Goal: Find specific fact: Find specific fact

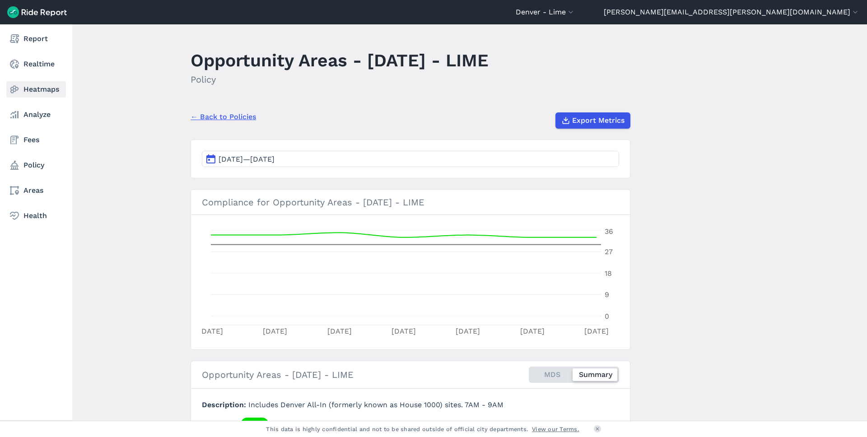
click at [25, 85] on link "Heatmaps" at bounding box center [36, 89] width 60 height 16
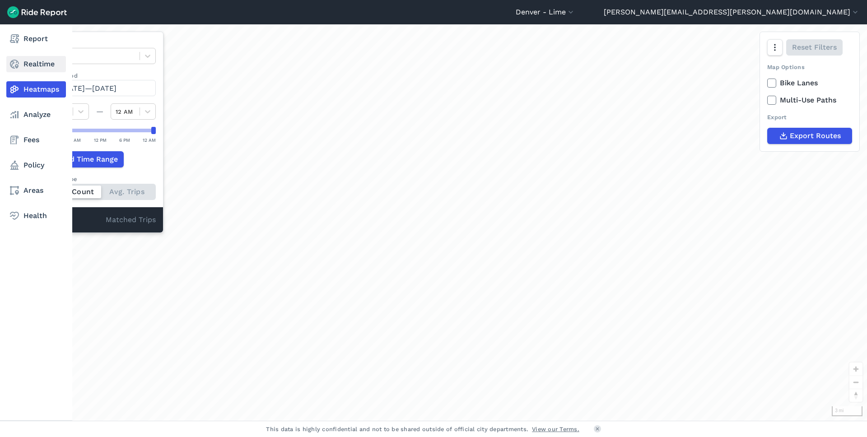
click at [53, 70] on link "Realtime" at bounding box center [36, 64] width 60 height 16
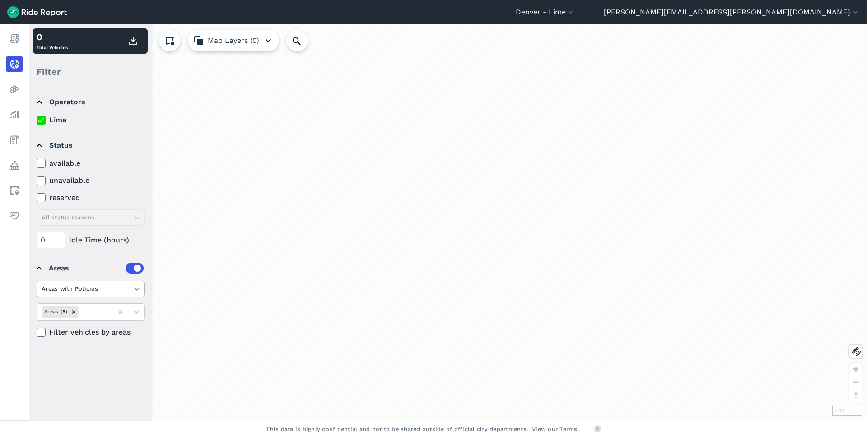
click at [133, 288] on icon at bounding box center [136, 288] width 9 height 9
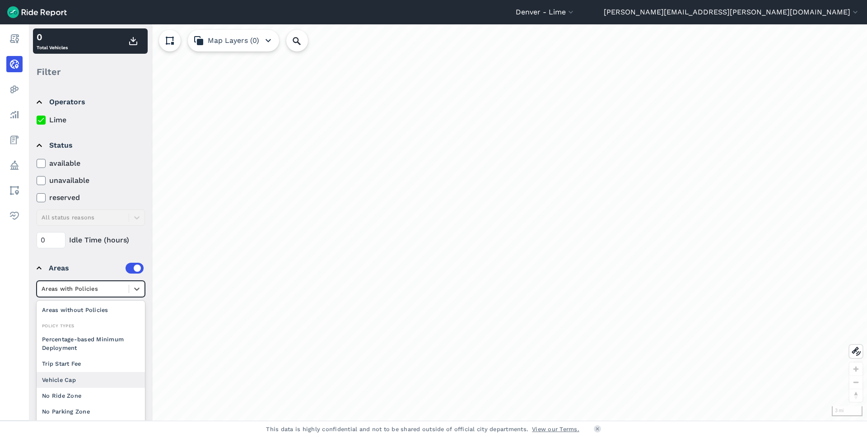
scroll to position [53, 0]
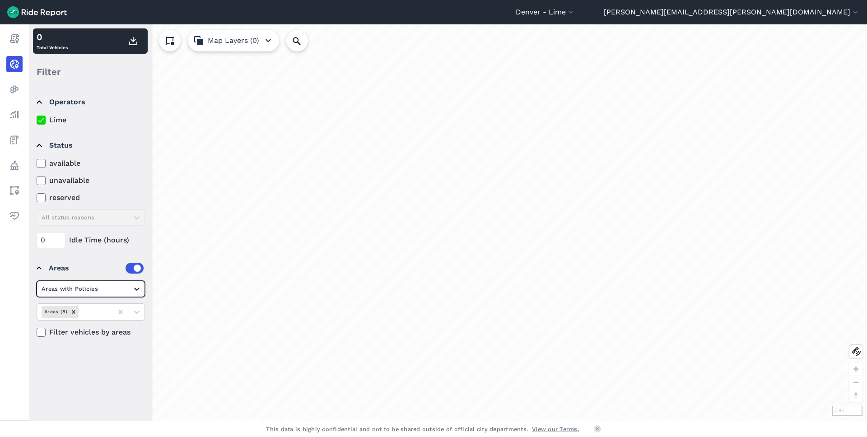
click at [138, 283] on div at bounding box center [136, 288] width 15 height 15
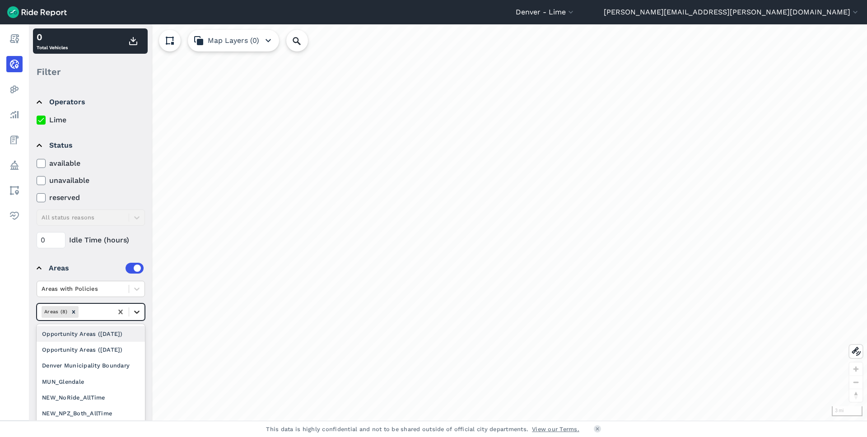
click at [133, 312] on icon at bounding box center [136, 311] width 9 height 9
click at [137, 314] on icon at bounding box center [136, 311] width 9 height 9
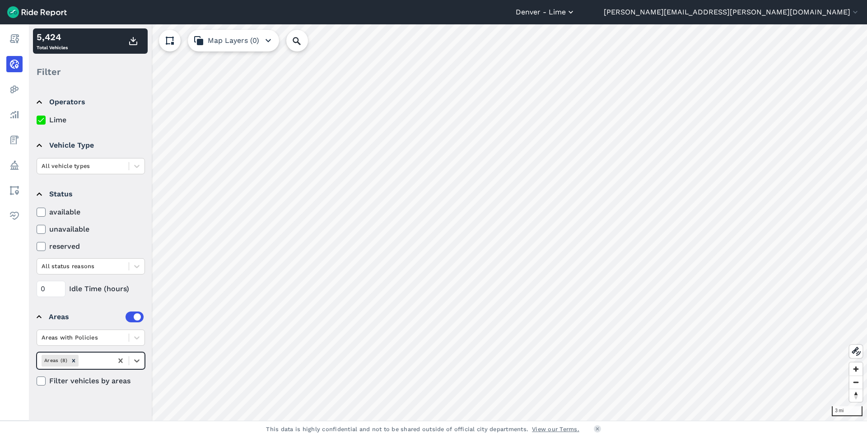
click at [575, 14] on button "Denver - Lime" at bounding box center [546, 12] width 60 height 11
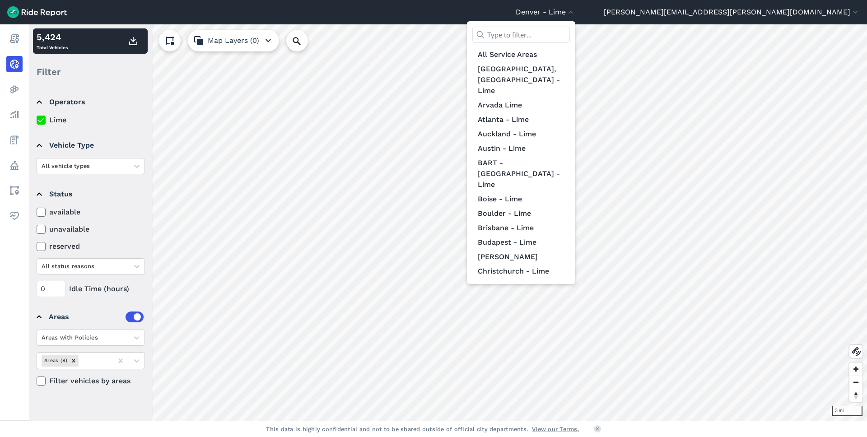
click at [570, 31] on input "text" at bounding box center [521, 35] width 98 height 16
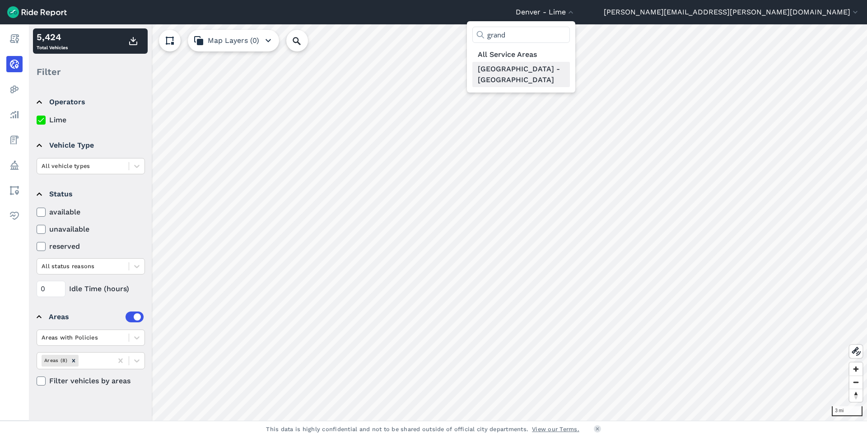
type input "grand"
click at [570, 66] on link "[GEOGRAPHIC_DATA] - [GEOGRAPHIC_DATA]" at bounding box center [521, 74] width 98 height 25
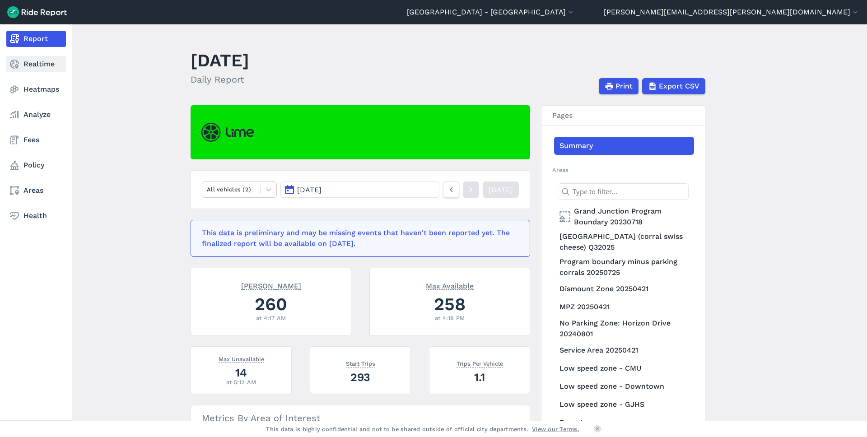
click at [15, 69] on icon at bounding box center [14, 64] width 11 height 11
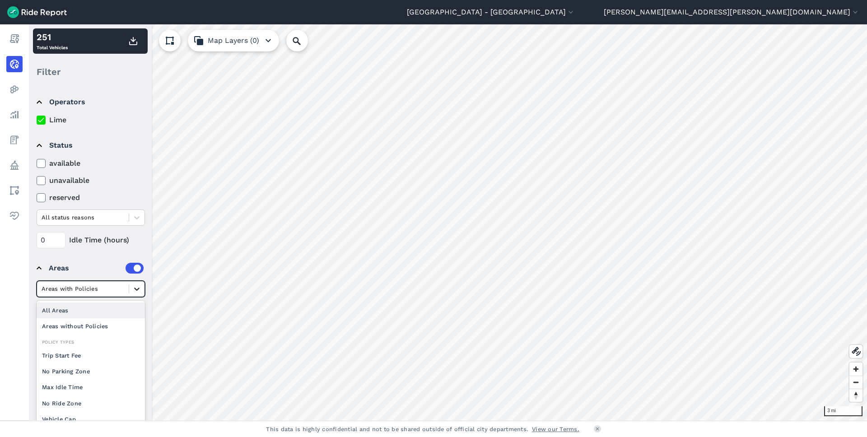
click at [132, 289] on icon at bounding box center [136, 288] width 9 height 9
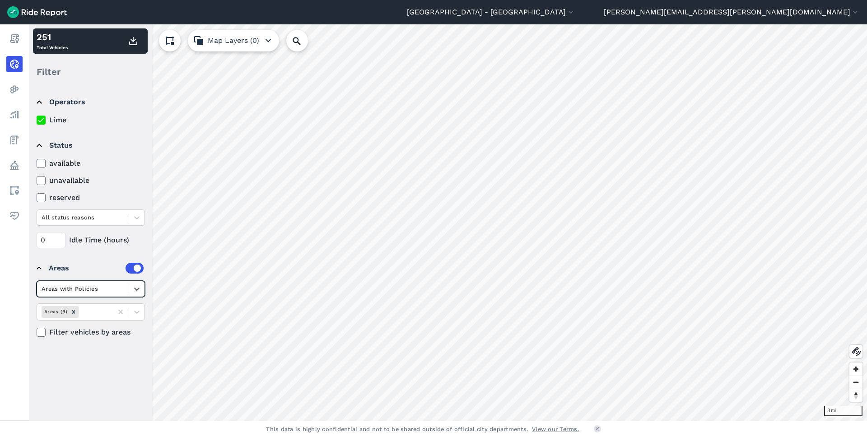
click at [122, 284] on div at bounding box center [83, 288] width 83 height 10
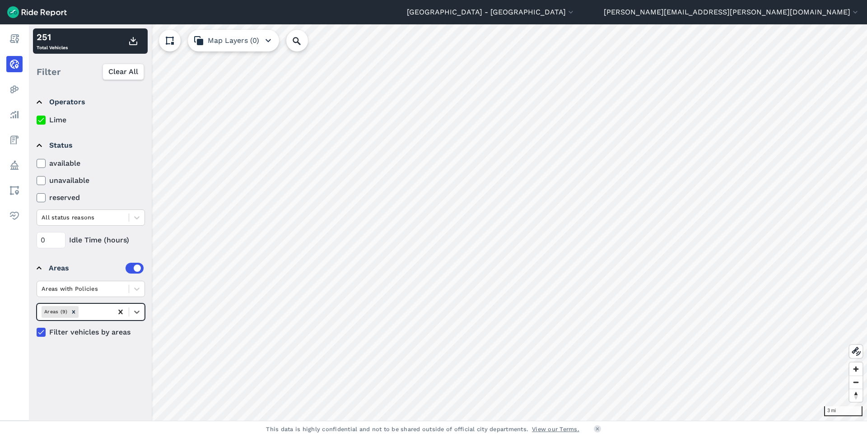
click at [128, 317] on div at bounding box center [120, 312] width 16 height 16
click at [134, 312] on icon at bounding box center [136, 311] width 9 height 9
click at [109, 370] on div "[GEOGRAPHIC_DATA] (corral swiss cheese) Q32025" at bounding box center [91, 360] width 108 height 24
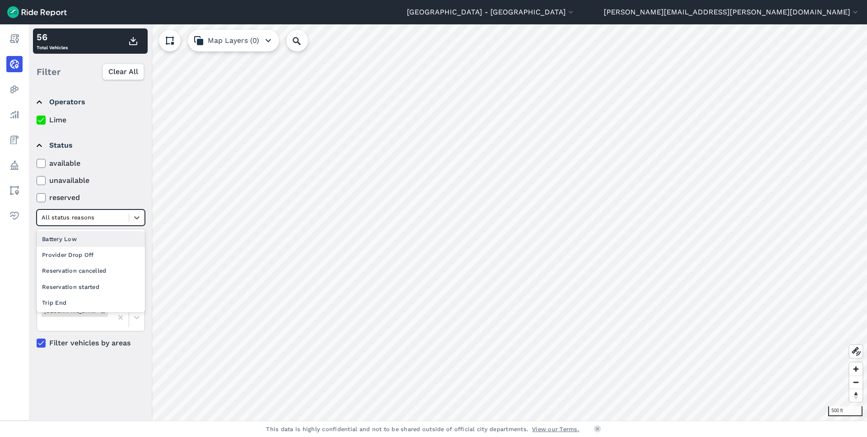
click at [124, 214] on div "All status reasons" at bounding box center [83, 217] width 92 height 14
click at [102, 260] on div "Provider Drop Off" at bounding box center [91, 255] width 108 height 16
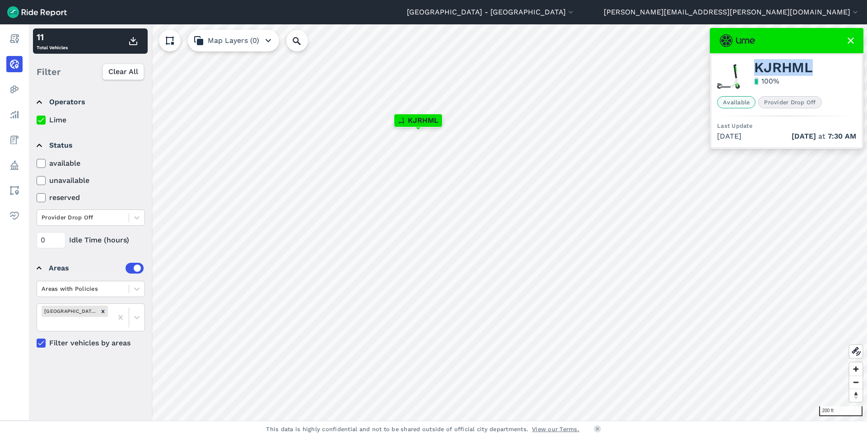
drag, startPoint x: 818, startPoint y: 68, endPoint x: 752, endPoint y: 66, distance: 65.5
click at [752, 66] on div "KJRHML 100 %" at bounding box center [786, 76] width 139 height 32
copy span "KJRHML"
drag, startPoint x: 810, startPoint y: 72, endPoint x: 753, endPoint y: 72, distance: 57.8
click at [753, 72] on div "ZLMLGQ 100 %" at bounding box center [786, 76] width 139 height 32
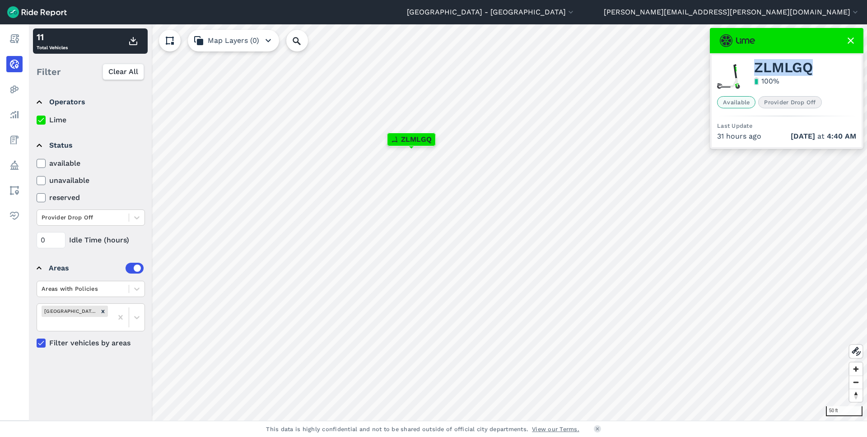
copy span "ZLMLGQ"
drag, startPoint x: 813, startPoint y: 65, endPoint x: 760, endPoint y: 66, distance: 52.8
click at [760, 66] on div "ULAGUD 100 %" at bounding box center [786, 76] width 139 height 32
click at [750, 66] on div "ULAGUD 100 %" at bounding box center [786, 76] width 139 height 32
copy span "ULAGUD"
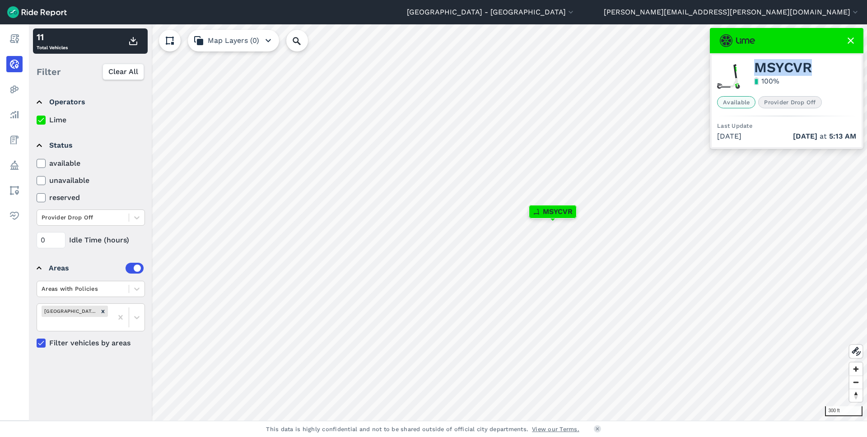
drag, startPoint x: 817, startPoint y: 69, endPoint x: 749, endPoint y: 59, distance: 69.0
click at [749, 59] on div "MSYCVR 100 % Available Provider Drop Off Last Update [DATE] [DATE] 5:13 AM" at bounding box center [786, 101] width 150 height 92
copy span "MSYCVR"
drag, startPoint x: 809, startPoint y: 68, endPoint x: 754, endPoint y: 70, distance: 55.1
click at [754, 70] on span "HSGGQX" at bounding box center [783, 67] width 59 height 11
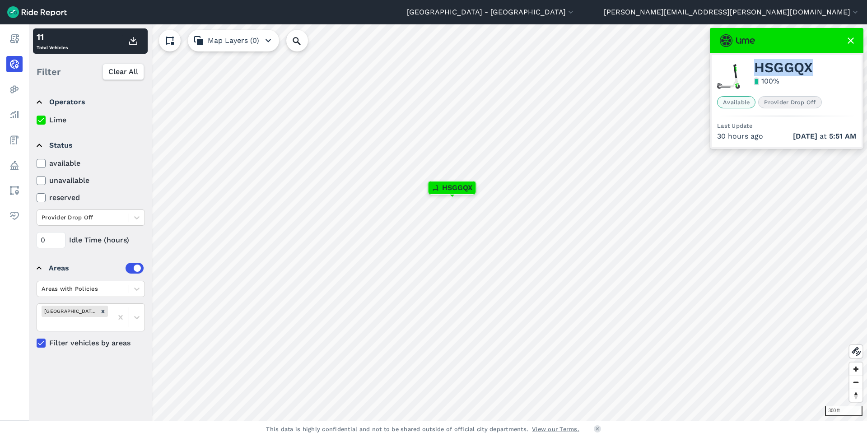
copy span "HSGGQX"
drag, startPoint x: 827, startPoint y: 57, endPoint x: 808, endPoint y: 63, distance: 20.4
click at [808, 63] on div "MSYCVR 100 % Available Provider Drop Off Last Update [DATE] [DATE] 5:13 AM" at bounding box center [786, 101] width 150 height 92
copy span "MSYCVR"
drag, startPoint x: 809, startPoint y: 71, endPoint x: 757, endPoint y: 70, distance: 52.4
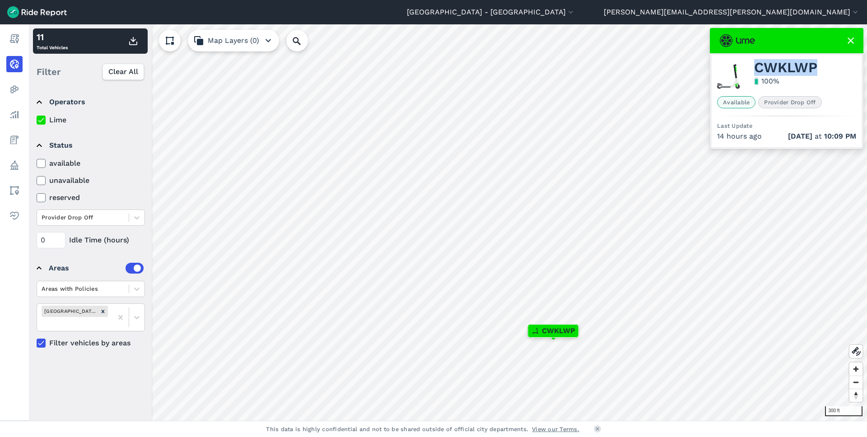
click at [757, 70] on div "CWKLWP 100 %" at bounding box center [786, 76] width 139 height 32
copy span "CWKLWP"
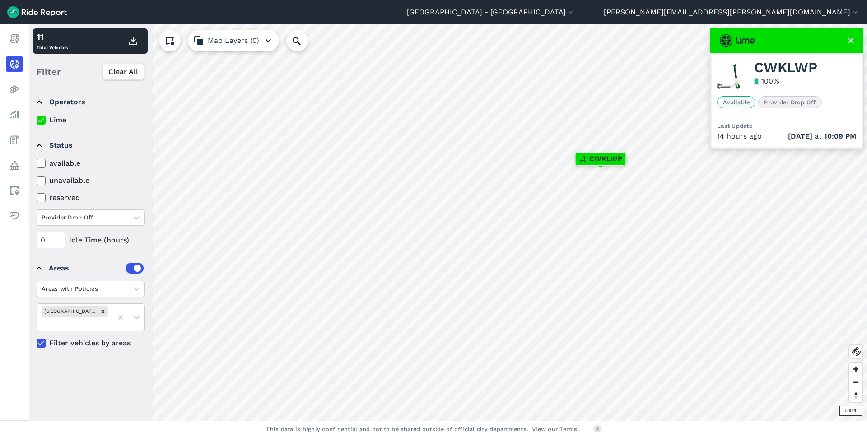
click at [857, 43] on div at bounding box center [786, 40] width 153 height 25
click at [846, 46] on div at bounding box center [786, 40] width 153 height 25
click at [850, 45] on icon at bounding box center [850, 40] width 11 height 11
